Goal: Task Accomplishment & Management: Use online tool/utility

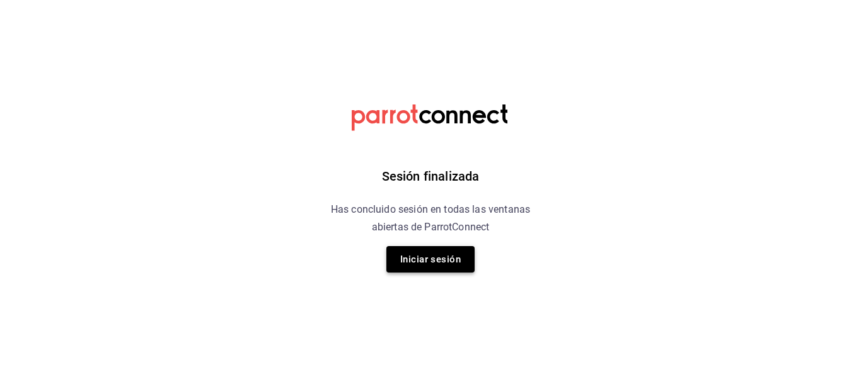
click at [449, 268] on button "Iniciar sesión" at bounding box center [430, 259] width 88 height 26
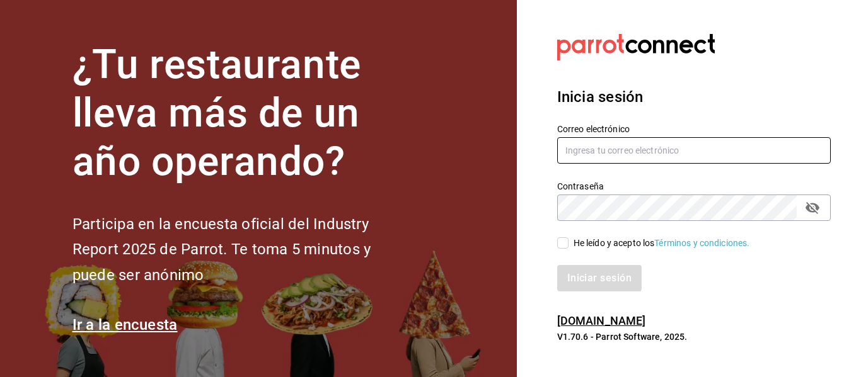
type input "luis.sandoval@grupocosteno.com"
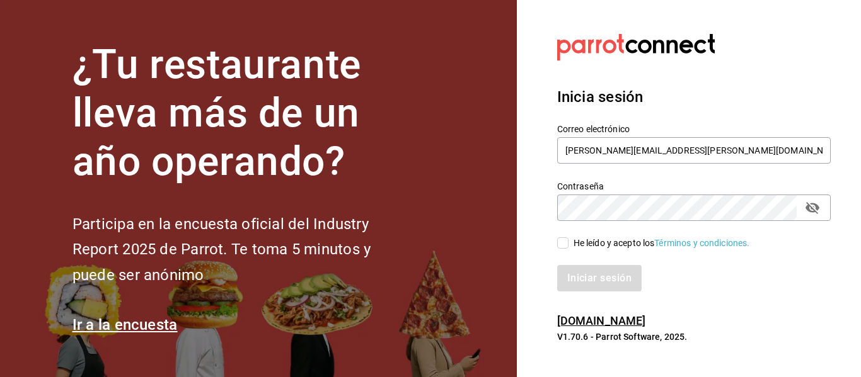
click at [565, 246] on input "He leído y acepto los Términos y condiciones." at bounding box center [562, 243] width 11 height 11
checkbox input "true"
click at [589, 269] on button "Iniciar sesión" at bounding box center [600, 278] width 86 height 26
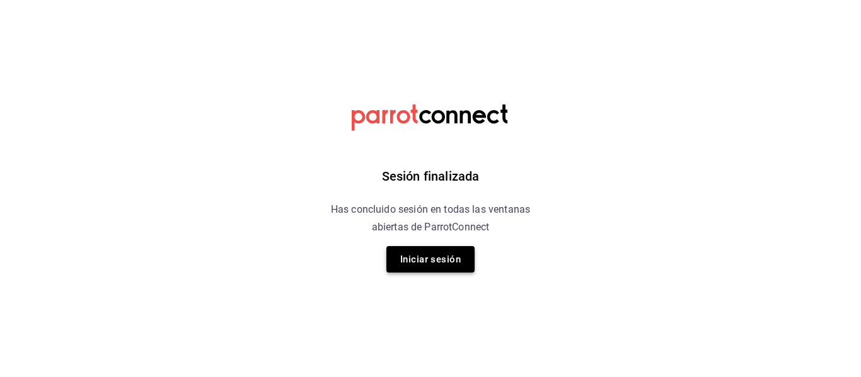
click at [418, 262] on button "Iniciar sesión" at bounding box center [430, 259] width 88 height 26
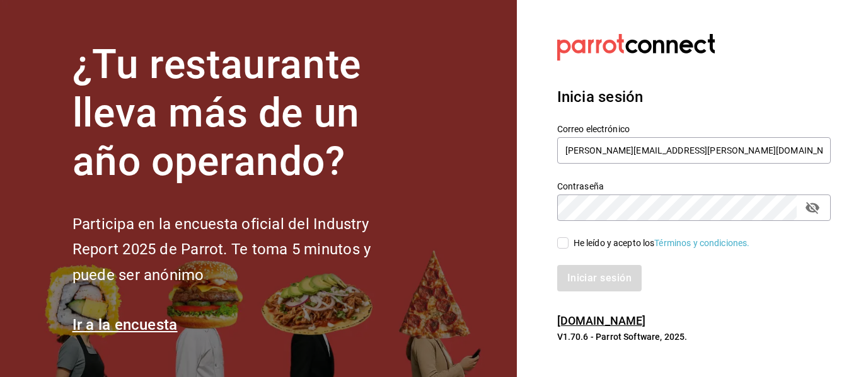
click at [562, 243] on input "He leído y acepto los Términos y condiciones." at bounding box center [562, 243] width 11 height 11
checkbox input "true"
click at [595, 269] on button "Iniciar sesión" at bounding box center [600, 278] width 86 height 26
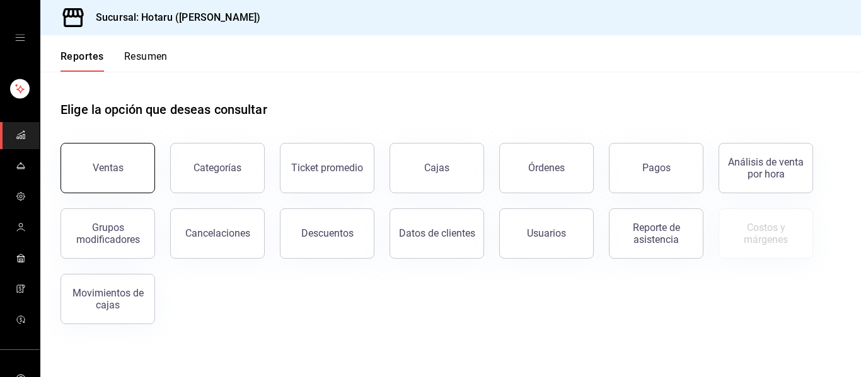
click at [105, 175] on button "Ventas" at bounding box center [107, 168] width 95 height 50
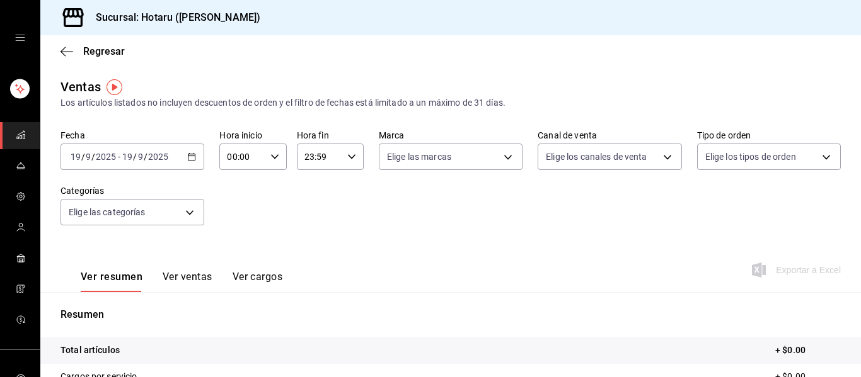
click at [16, 133] on icon "mailbox folders" at bounding box center [21, 135] width 10 height 10
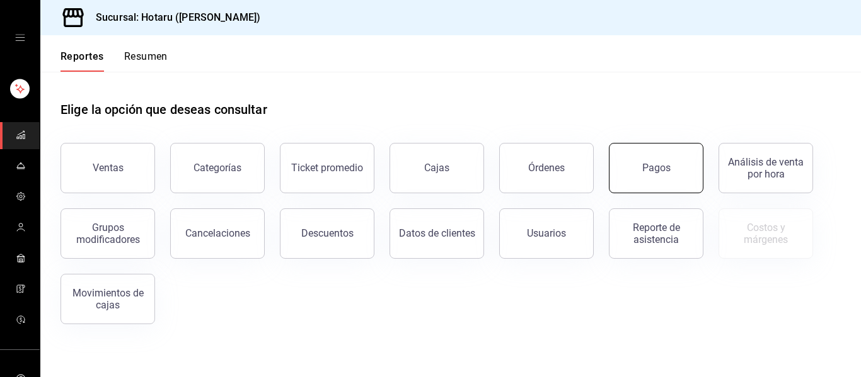
click at [682, 145] on div "Pagos" at bounding box center [648, 161] width 110 height 66
click at [656, 163] on div "Pagos" at bounding box center [656, 168] width 28 height 12
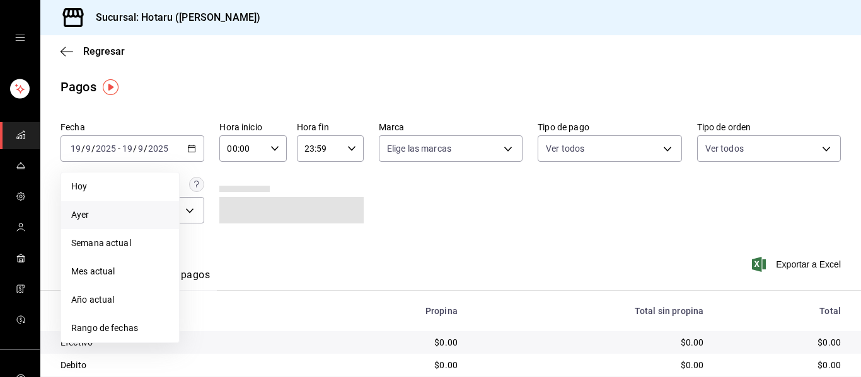
click at [89, 212] on span "Ayer" at bounding box center [120, 215] width 98 height 13
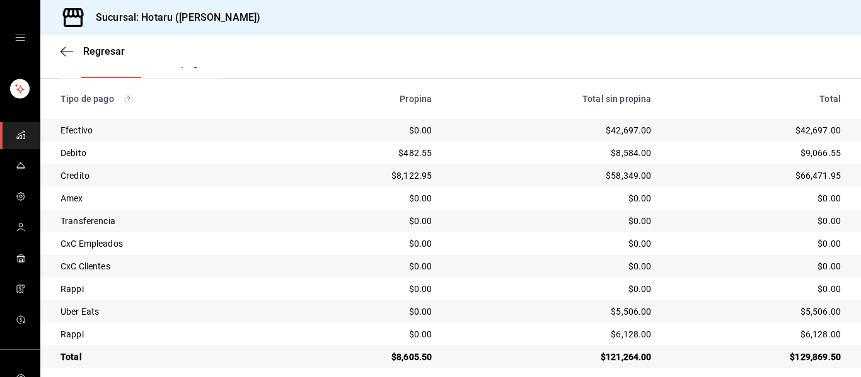
scroll to position [224, 0]
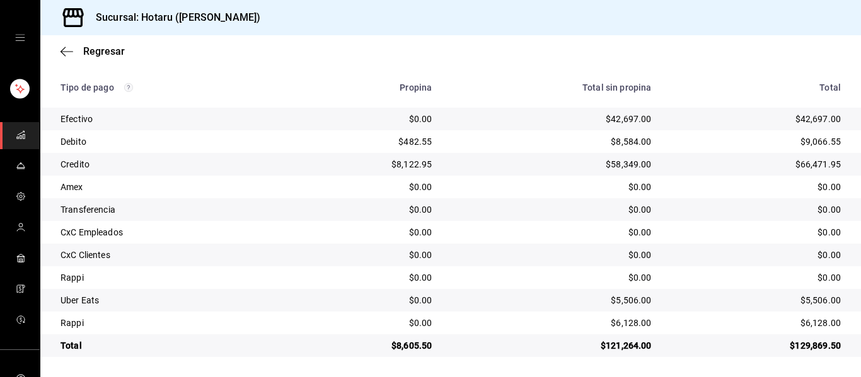
click at [17, 145] on link "mailbox folders" at bounding box center [20, 135] width 40 height 27
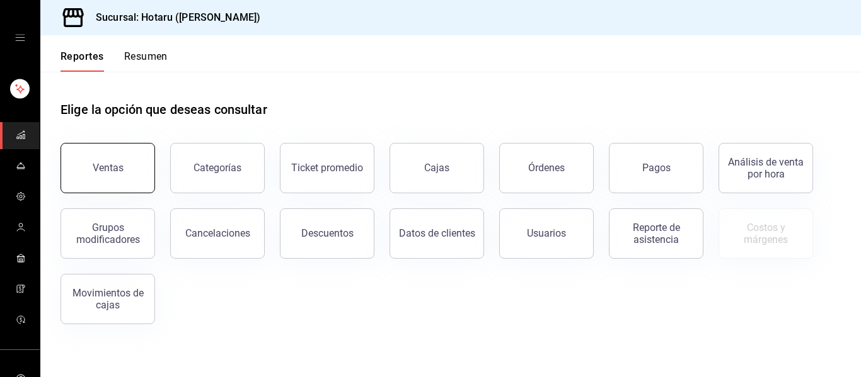
click at [98, 161] on button "Ventas" at bounding box center [107, 168] width 95 height 50
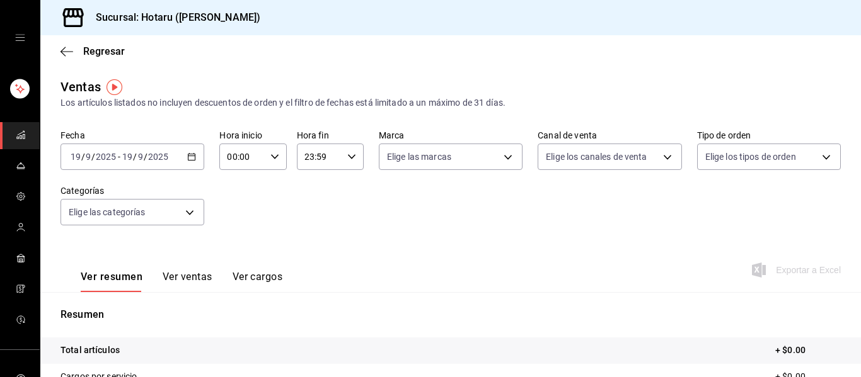
click at [190, 158] on icon "button" at bounding box center [191, 156] width 9 height 9
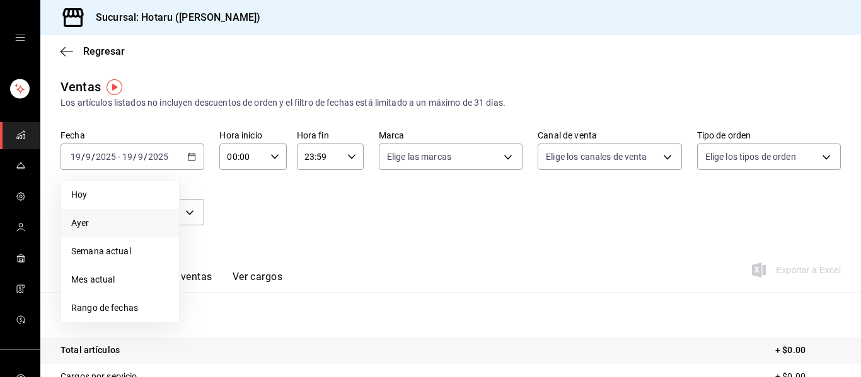
click at [95, 227] on span "Ayer" at bounding box center [120, 223] width 98 height 13
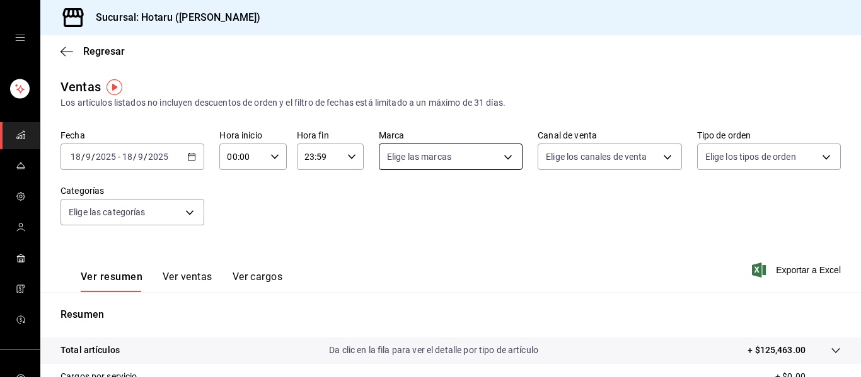
click at [427, 146] on div "Elige las marcas" at bounding box center [451, 155] width 144 height 32
click at [459, 167] on body "Sucursal: Hotaru ([PERSON_NAME]) Regresar Ventas Los artículos listados no incl…" at bounding box center [430, 188] width 861 height 377
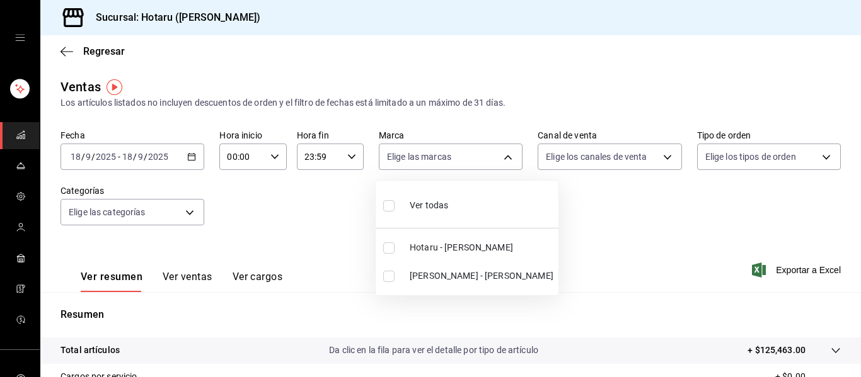
click at [398, 278] on label at bounding box center [391, 276] width 16 height 11
click at [394, 278] on input "checkbox" at bounding box center [388, 276] width 11 height 11
checkbox input "false"
click at [393, 278] on input "checkbox" at bounding box center [388, 276] width 11 height 11
checkbox input "true"
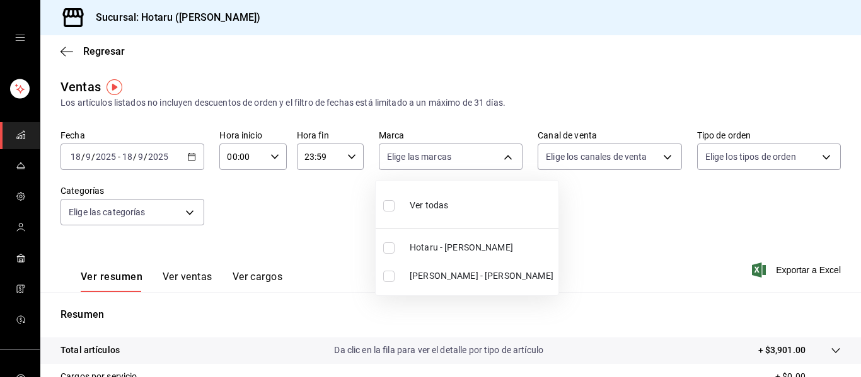
type input "619c758d-7c36-49c6-a756-e52d453908cb"
